Goal: Task Accomplishment & Management: Use online tool/utility

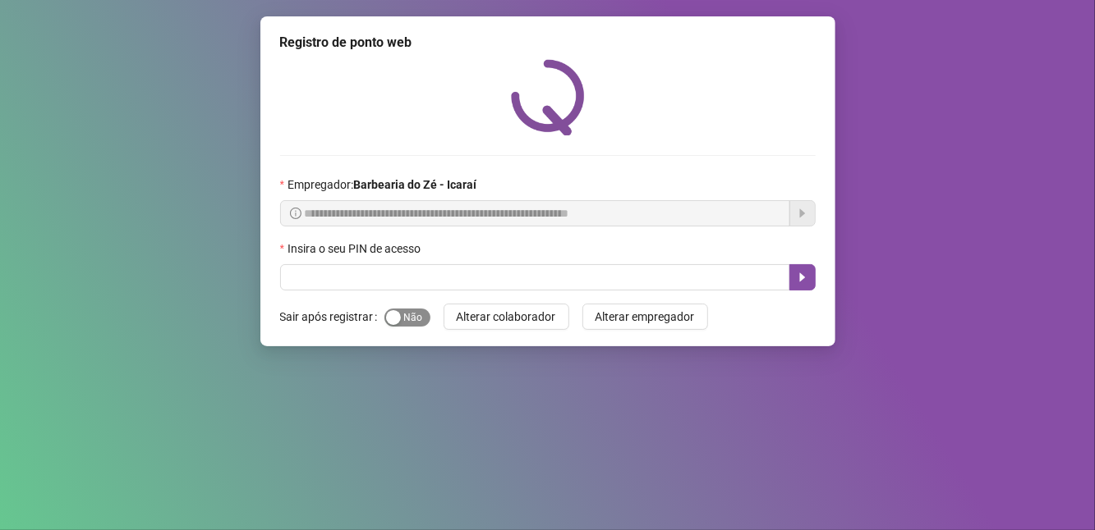
click at [415, 330] on div "Sim Não" at bounding box center [407, 317] width 46 height 26
click at [415, 324] on span "Sim Não" at bounding box center [407, 318] width 46 height 18
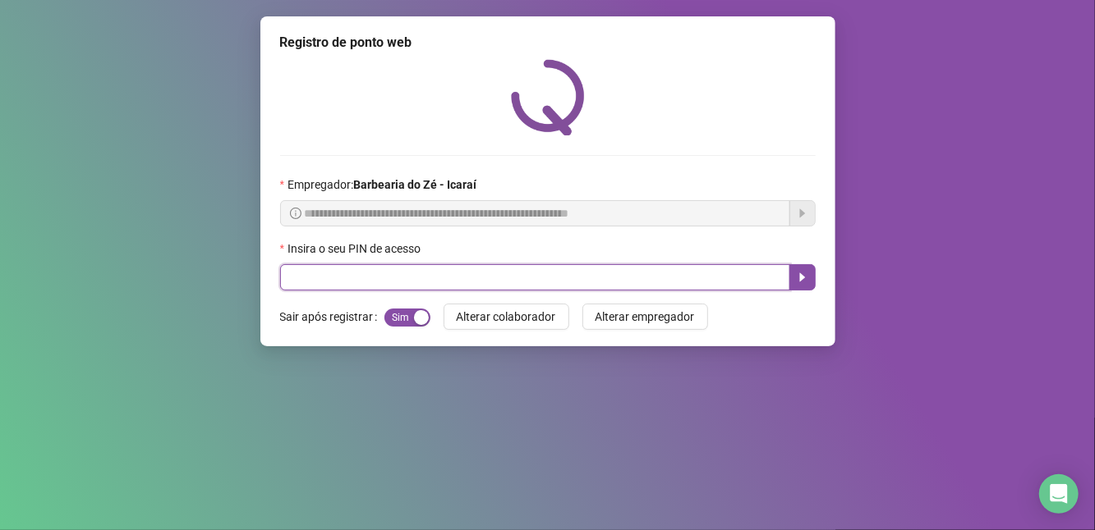
click at [404, 282] on input "text" at bounding box center [535, 277] width 510 height 26
type input "****"
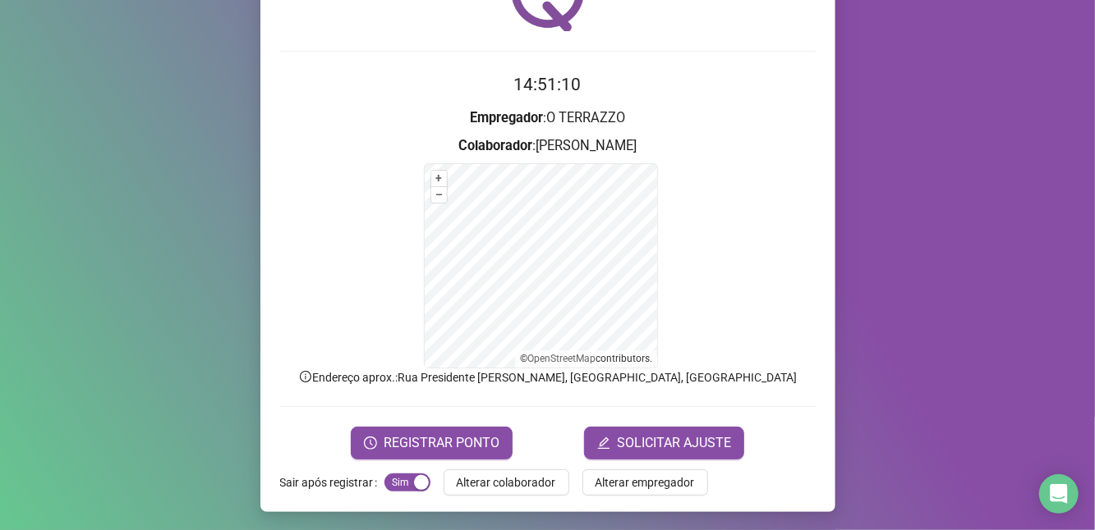
scroll to position [105, 0]
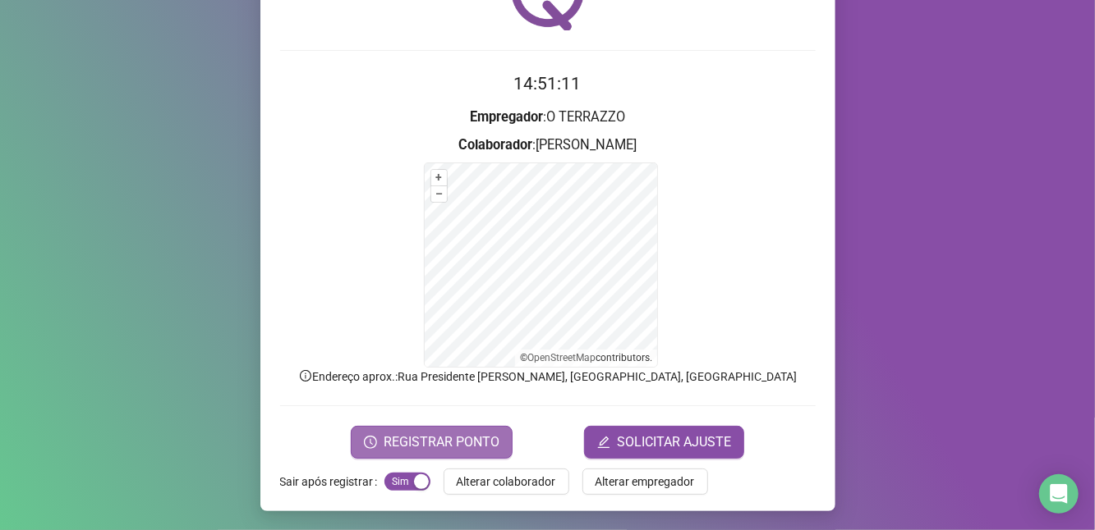
click at [432, 446] on span "REGISTRAR PONTO" at bounding box center [441, 443] width 116 height 20
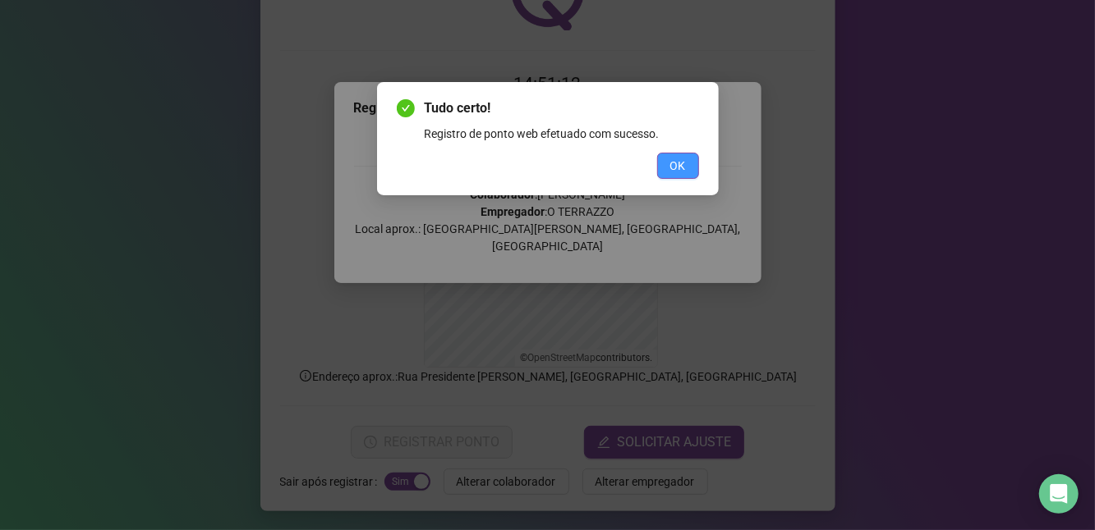
click at [675, 174] on span "OK" at bounding box center [678, 166] width 16 height 18
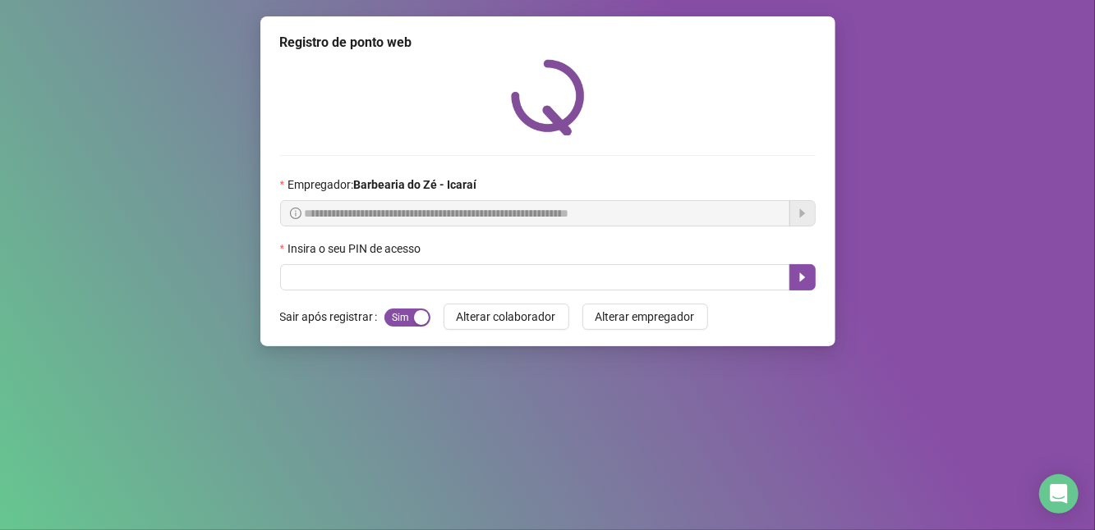
scroll to position [0, 0]
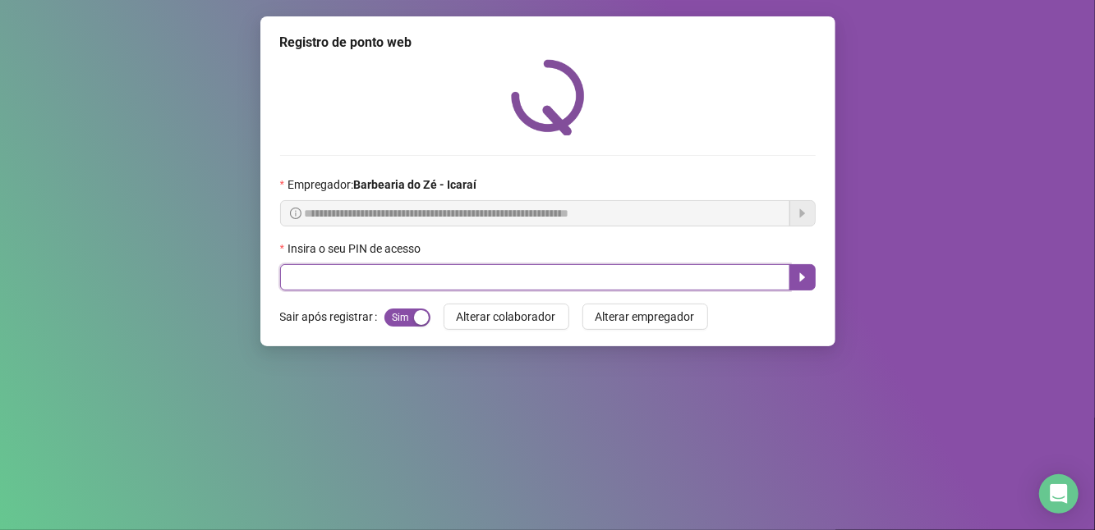
click at [379, 278] on input "text" at bounding box center [535, 277] width 510 height 26
type input "****"
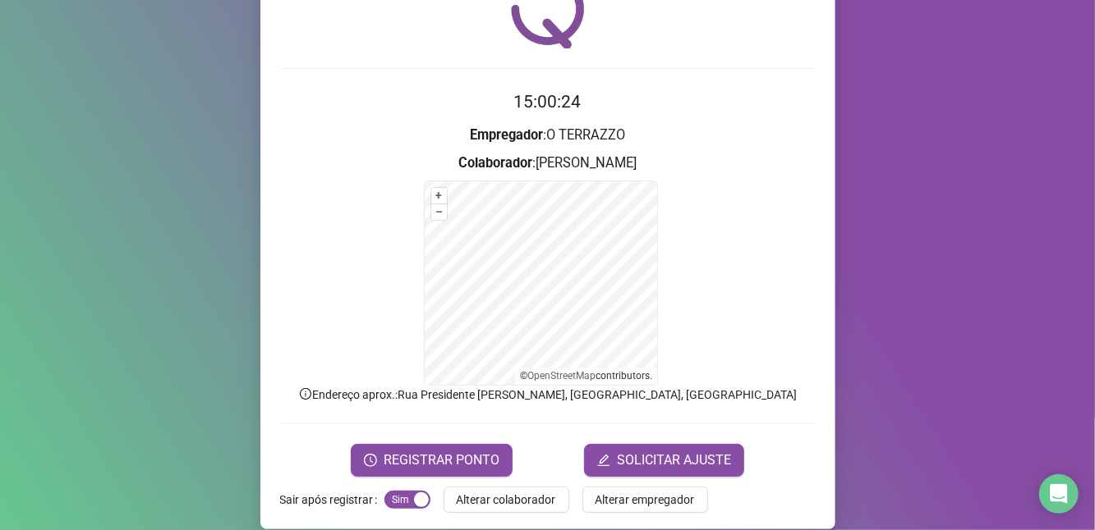
scroll to position [88, 0]
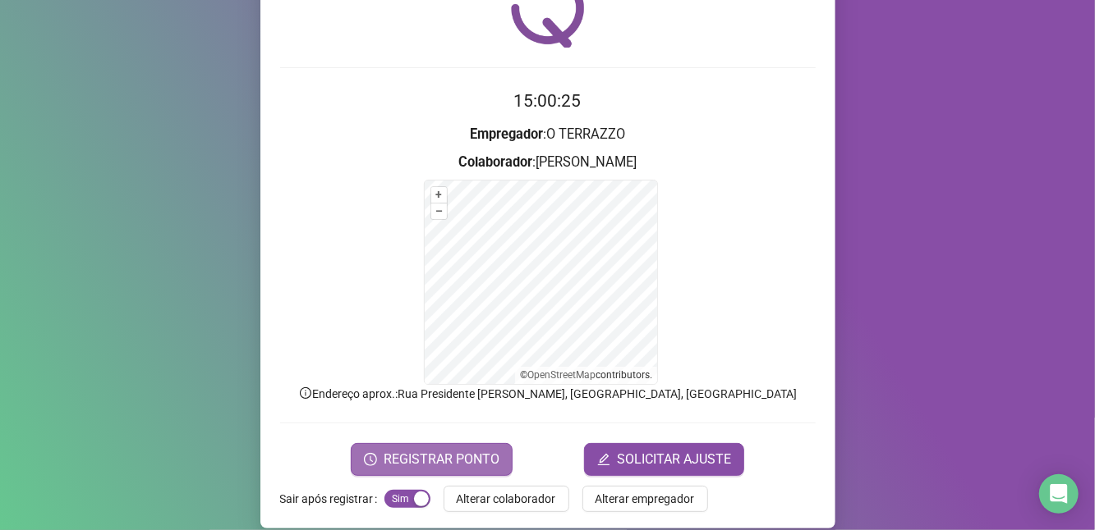
click at [430, 460] on span "REGISTRAR PONTO" at bounding box center [441, 460] width 116 height 20
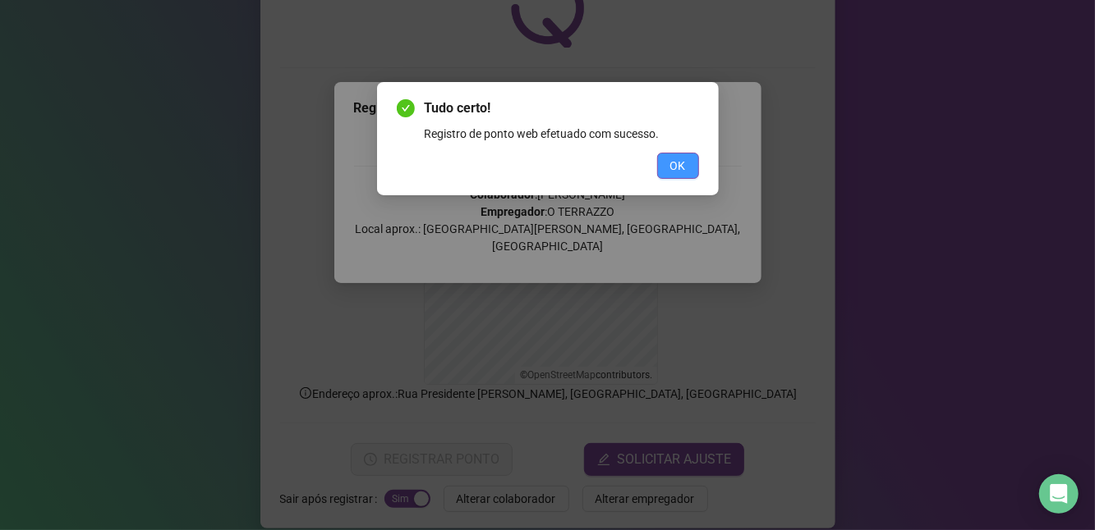
click at [686, 174] on button "OK" at bounding box center [678, 166] width 42 height 26
